Goal: Information Seeking & Learning: Learn about a topic

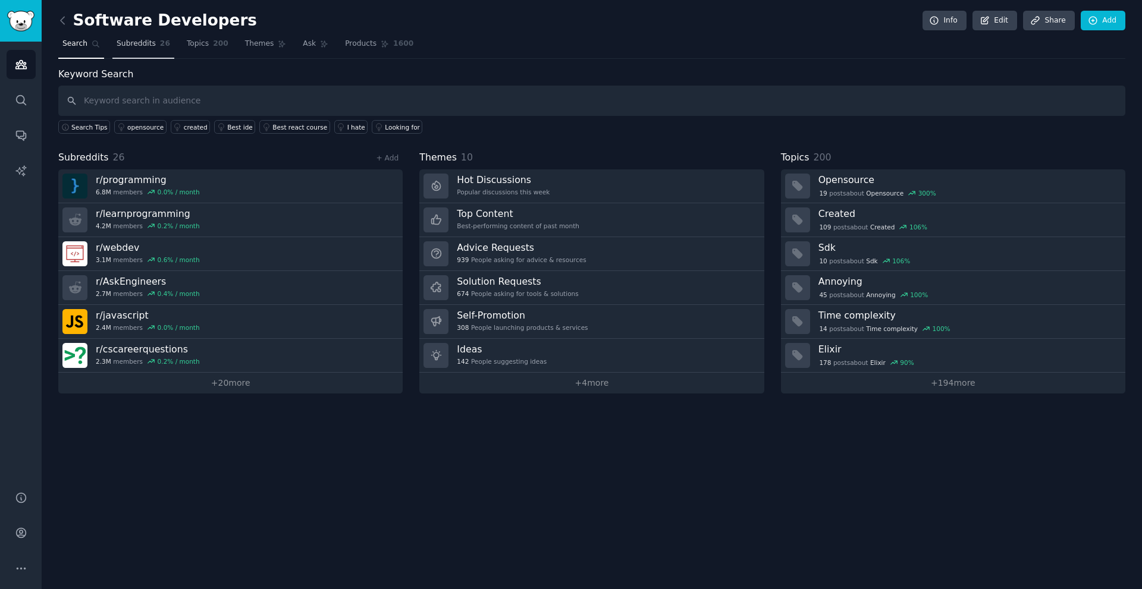
click at [146, 38] on link "Subreddits 26" at bounding box center [143, 46] width 62 height 24
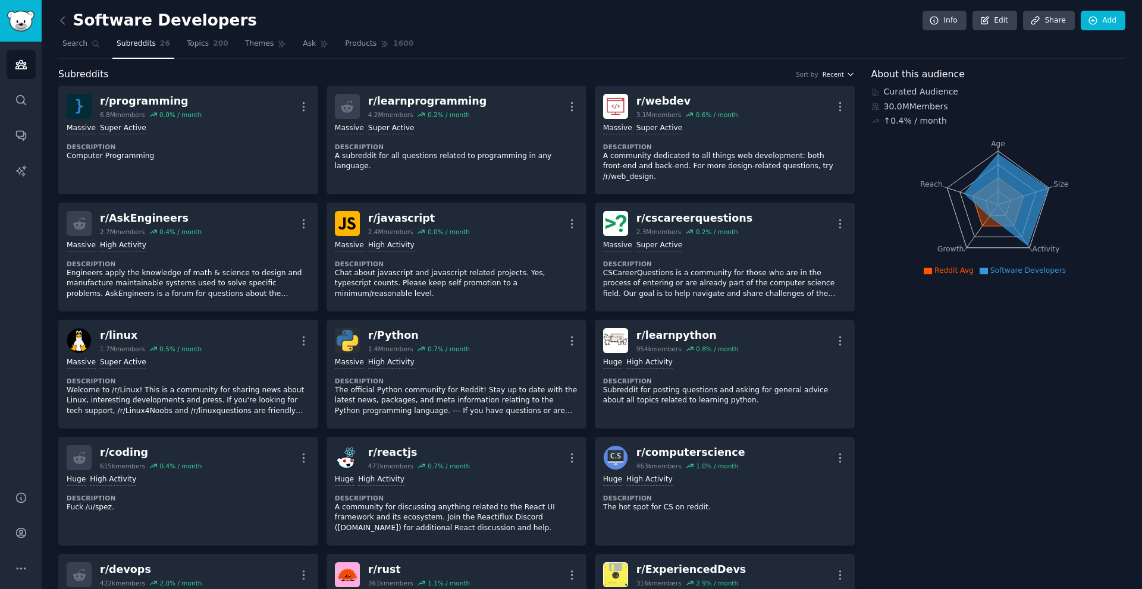
click at [838, 74] on span "Recent" at bounding box center [832, 74] width 21 height 8
click at [780, 119] on p "Largest" at bounding box center [774, 118] width 27 height 11
click at [835, 78] on span "Largest" at bounding box center [832, 74] width 23 height 8
click at [795, 100] on div "Recent" at bounding box center [795, 97] width 111 height 21
click at [190, 49] on link "Topics 200" at bounding box center [208, 46] width 50 height 24
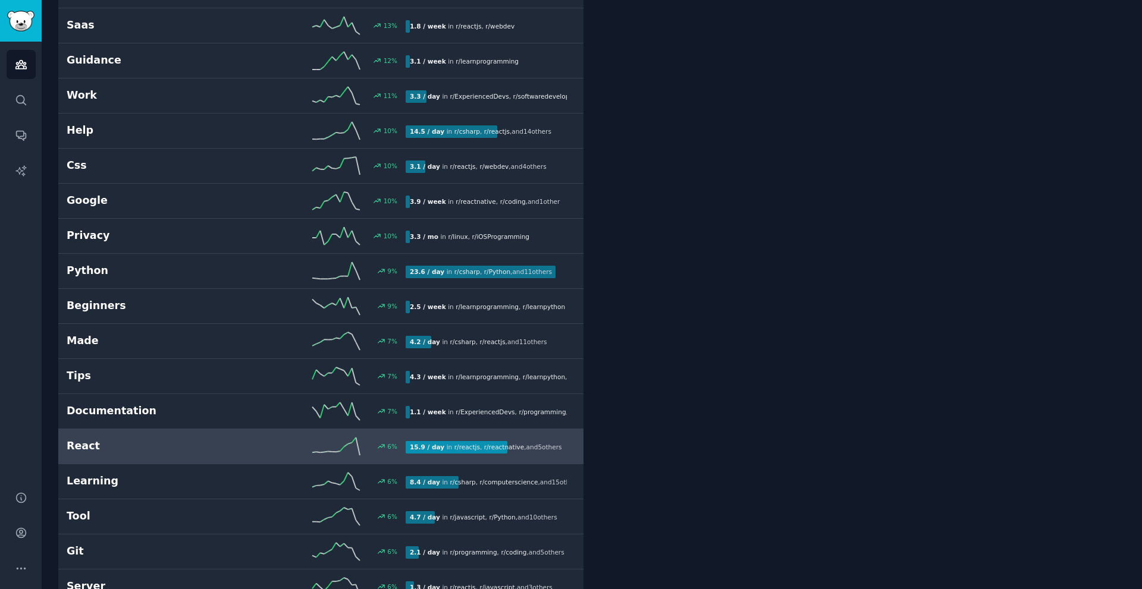
scroll to position [1903, 0]
click at [338, 451] on line at bounding box center [338, 451] width 4 height 1
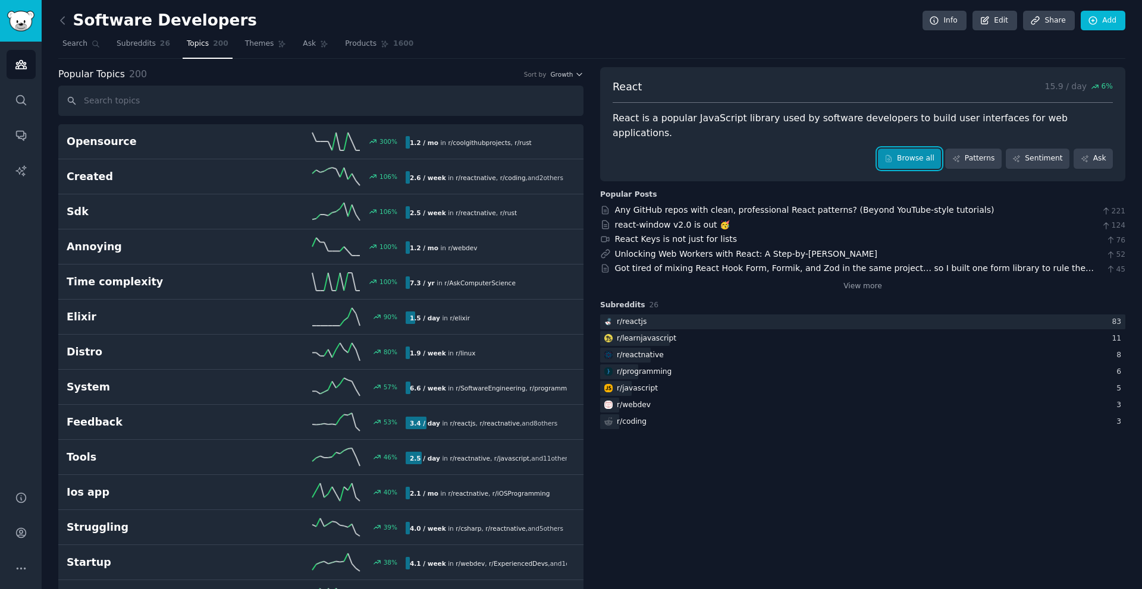
click at [911, 149] on link "Browse all" at bounding box center [910, 159] width 64 height 20
